Goal: Information Seeking & Learning: Learn about a topic

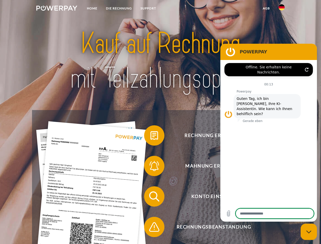
click at [57, 9] on img at bounding box center [56, 8] width 41 height 5
click at [281, 9] on img at bounding box center [281, 7] width 6 height 6
click at [266, 8] on link "agb" at bounding box center [266, 8] width 16 height 9
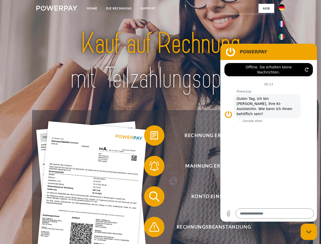
click at [150, 136] on span at bounding box center [146, 135] width 25 height 25
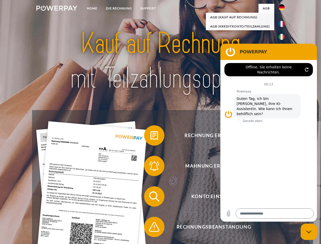
click at [150, 167] on span at bounding box center [146, 165] width 25 height 25
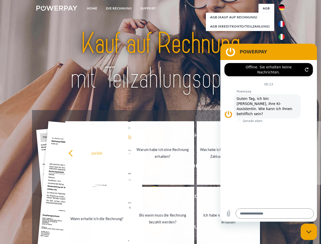
click at [150, 197] on link "Bis wann muss die Rechnung bezahlt werden?" at bounding box center [162, 218] width 63 height 63
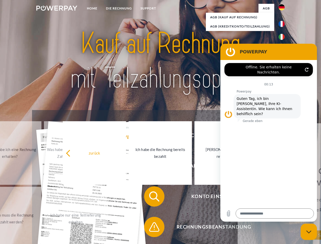
click at [150, 228] on span at bounding box center [146, 226] width 25 height 25
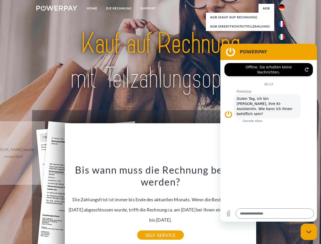
click at [308, 231] on icon "Messaging-Fenster schließen" at bounding box center [308, 231] width 5 height 3
type textarea "*"
